Goal: Task Accomplishment & Management: Complete application form

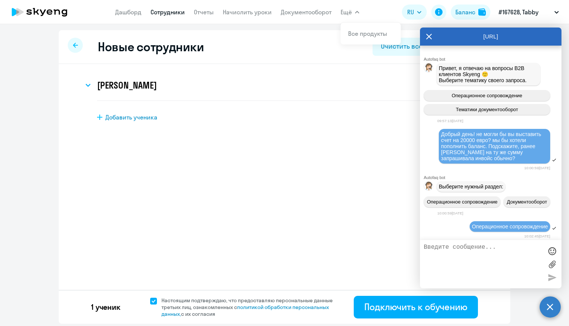
select select "english_adult_not_native_speaker"
select select "4"
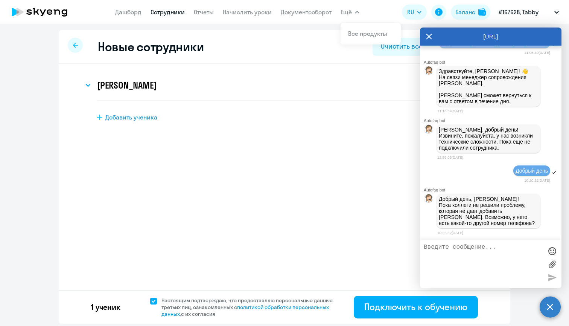
scroll to position [14123, 0]
click at [483, 264] on textarea at bounding box center [483, 264] width 119 height 41
click at [90, 87] on svg-icon at bounding box center [88, 85] width 9 height 9
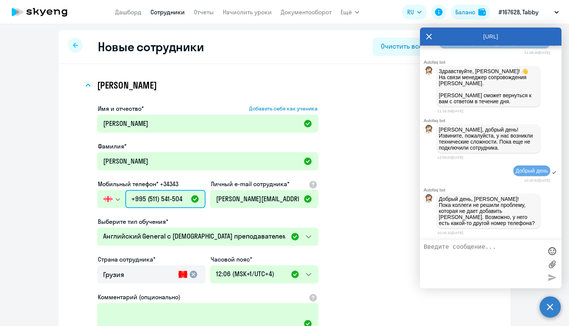
drag, startPoint x: 184, startPoint y: 199, endPoint x: 76, endPoint y: 186, distance: 108.8
click at [76, 186] on div "[PERSON_NAME] Имя и отчество* Добавить себя как ученика [PERSON_NAME]* [PERSON_…" at bounding box center [285, 229] width 428 height 318
paste input "00) 502-593"
type input "+995 (500) 502-593"
click at [375, 201] on app-new-student-form "Имя и отчество* Добавить себя как ученика [PERSON_NAME]* [PERSON_NAME] телефон*…" at bounding box center [265, 246] width 337 height 284
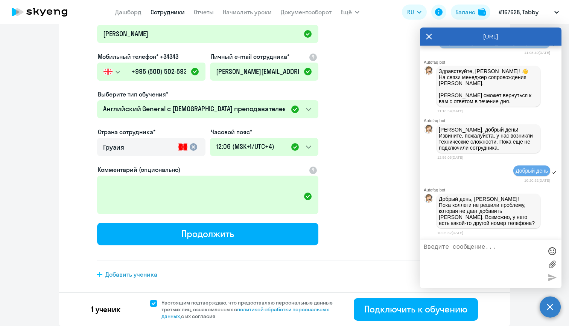
scroll to position [127, 0]
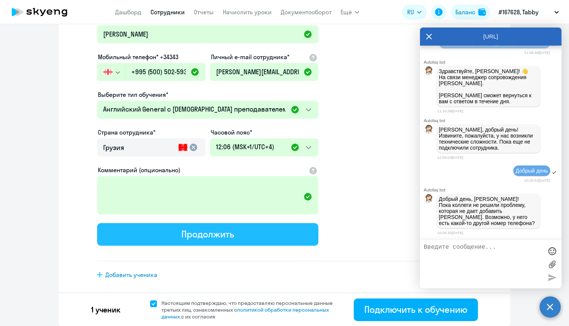
click at [280, 237] on button "Продолжить" at bounding box center [207, 234] width 221 height 23
select select "english_adult_not_native_speaker"
select select "4"
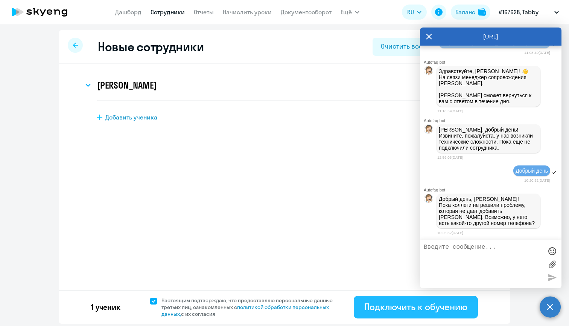
click at [390, 300] on div "Подключить к обучению" at bounding box center [415, 306] width 103 height 12
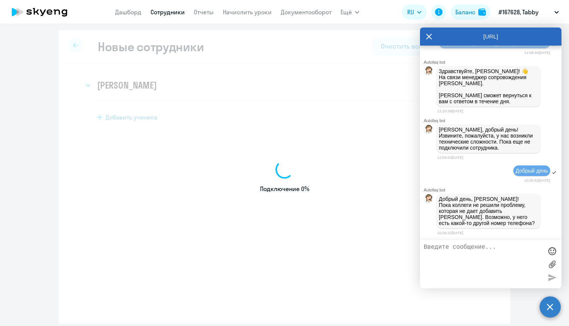
select select "english_adult_not_native_speaker"
select select "3"
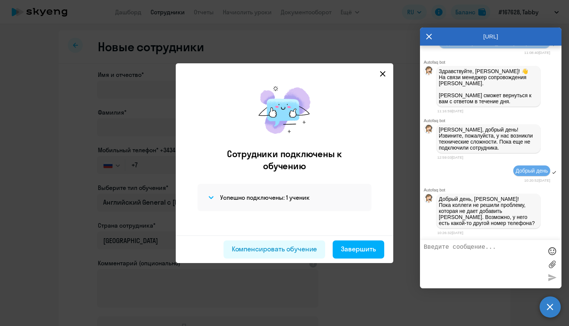
click at [446, 248] on textarea at bounding box center [483, 264] width 119 height 41
type textarea "удалось подключить с другим телефоном"
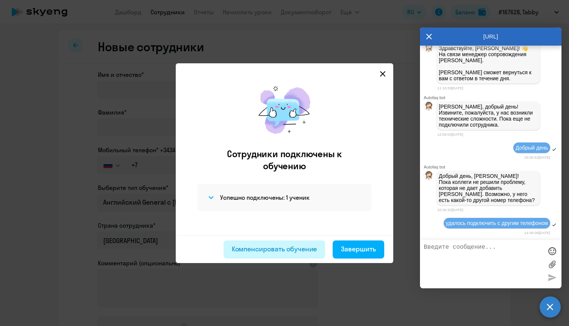
click at [277, 247] on div "Компенсировать обучение" at bounding box center [274, 249] width 85 height 10
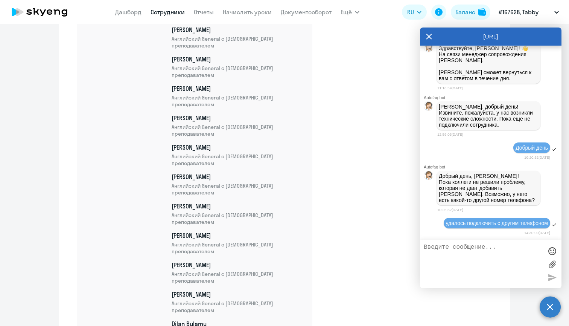
scroll to position [5424, 0]
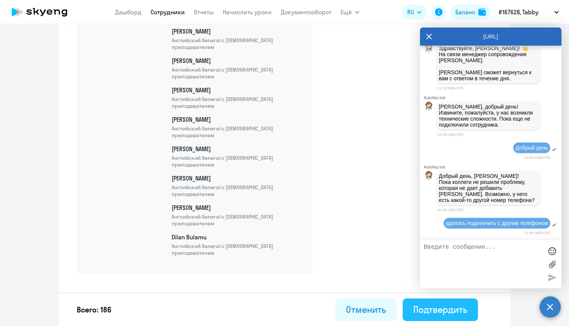
click at [426, 308] on div "Подтвердить" at bounding box center [440, 309] width 54 height 12
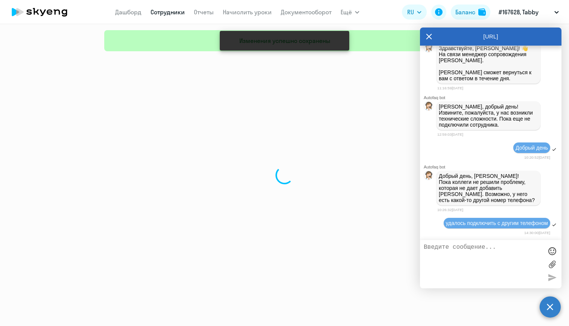
select select "30"
